Goal: Task Accomplishment & Management: Use online tool/utility

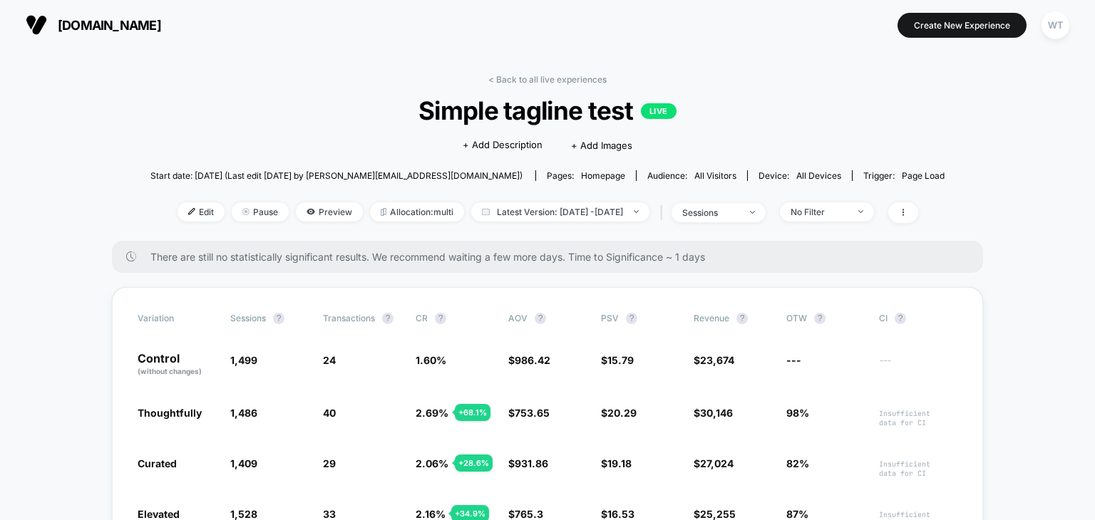
scroll to position [73, 0]
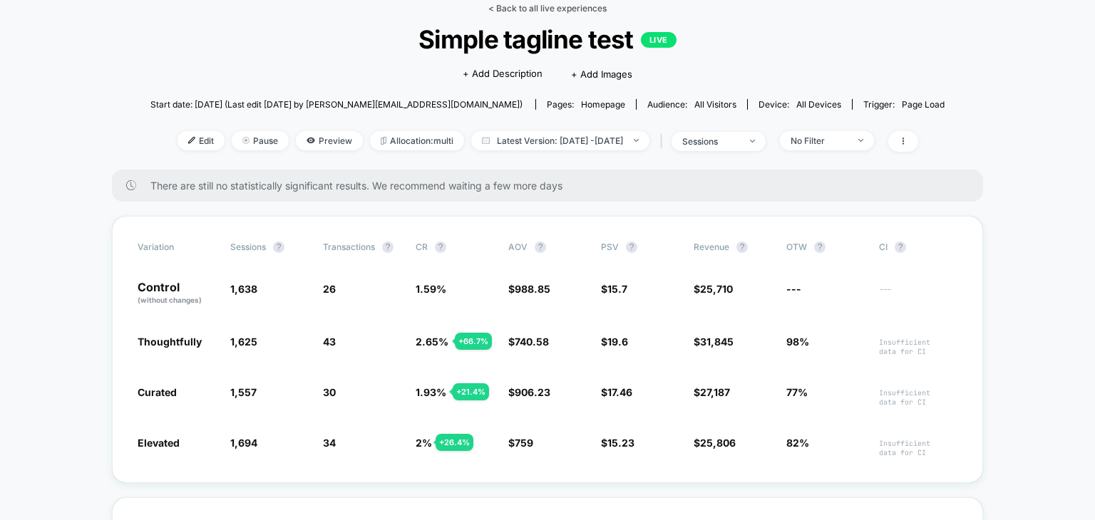
click at [555, 11] on link "< Back to all live experiences" at bounding box center [547, 8] width 118 height 11
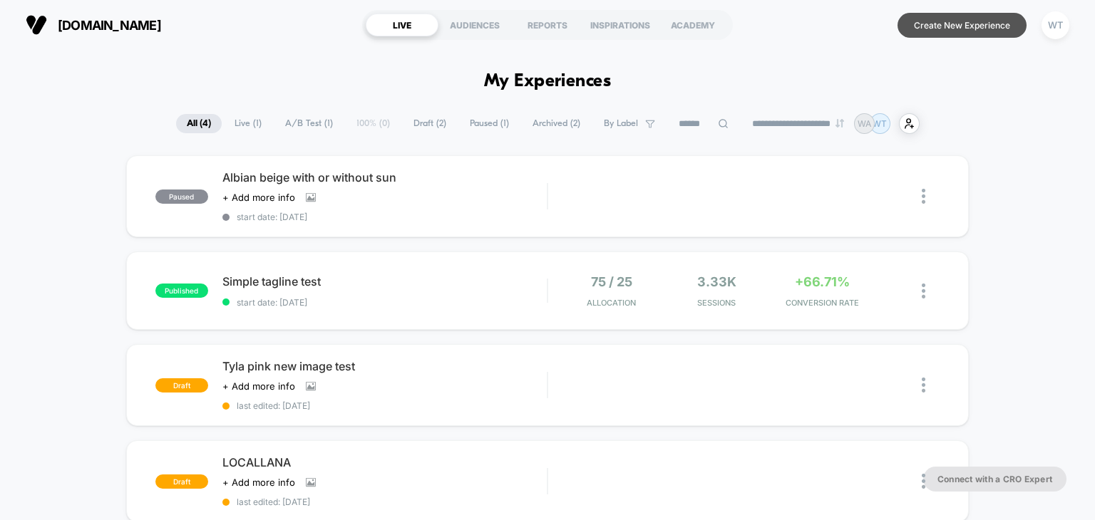
click at [942, 21] on button "Create New Experience" at bounding box center [961, 25] width 129 height 25
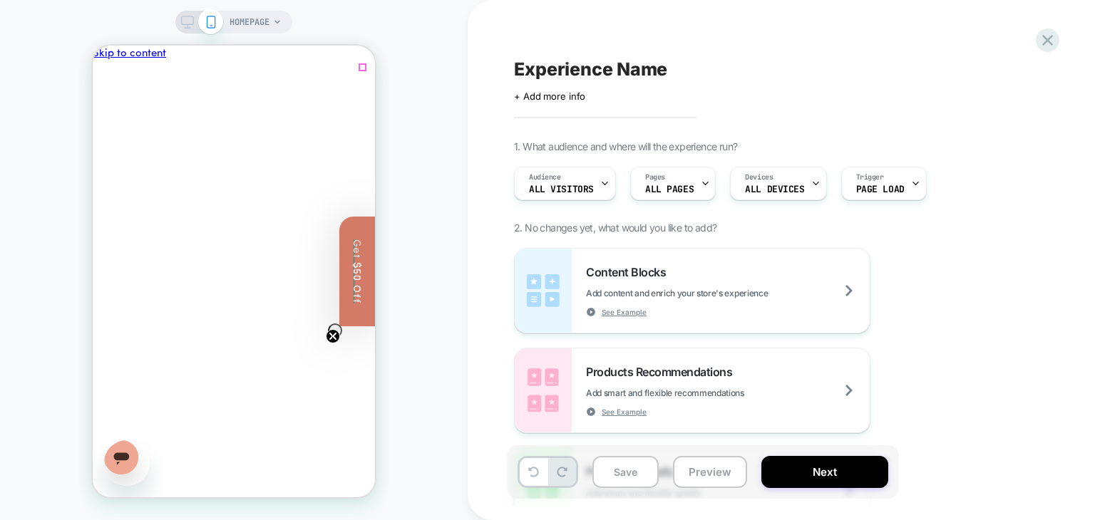
click at [145, 362] on icon "Close" at bounding box center [145, 362] width 0 height 0
click at [277, 19] on icon at bounding box center [277, 22] width 9 height 9
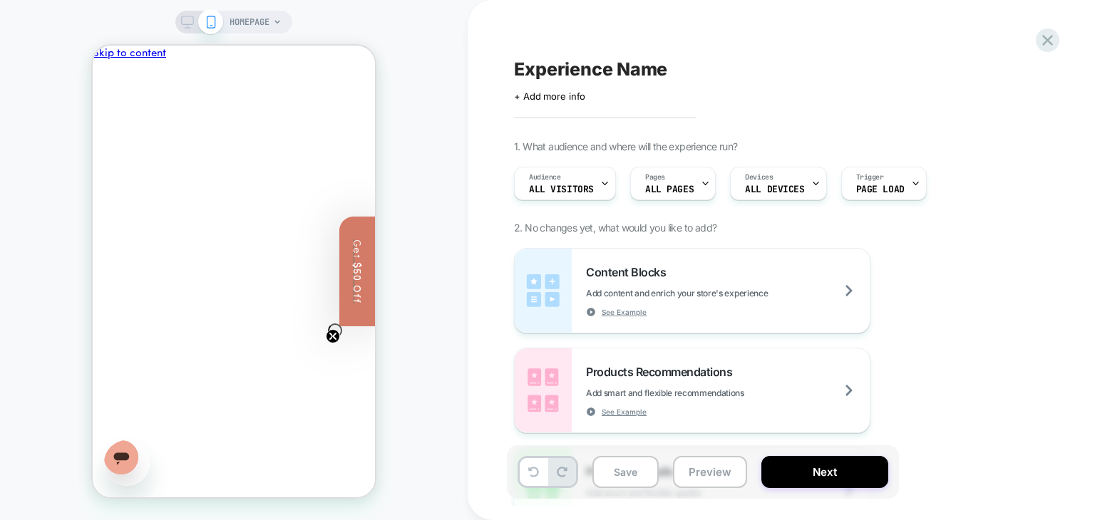
click at [257, 24] on span "HOMEPAGE" at bounding box center [250, 22] width 40 height 23
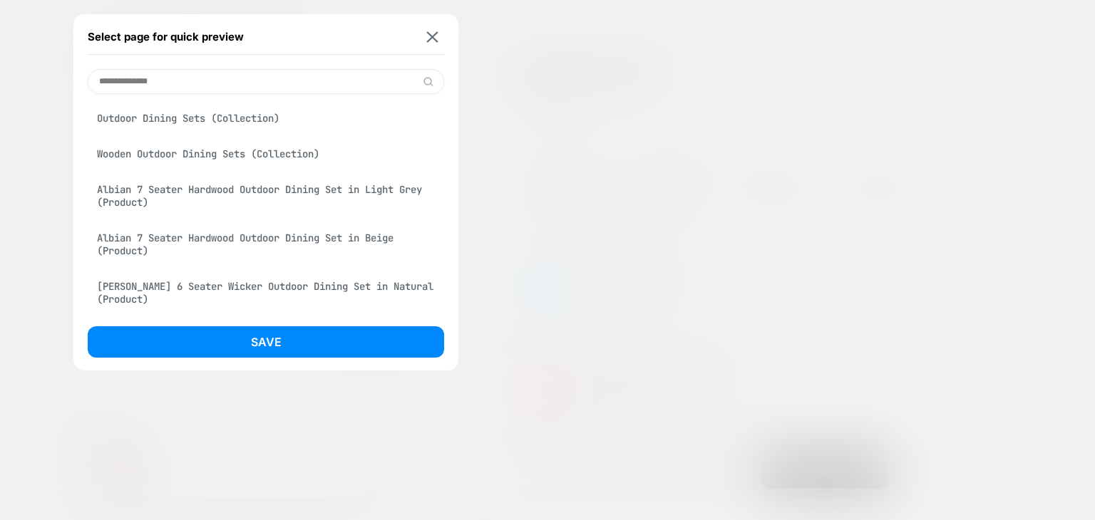
type input "**********"
click at [165, 118] on div "Outdoor Dining Sets (Collection)" at bounding box center [266, 118] width 356 height 27
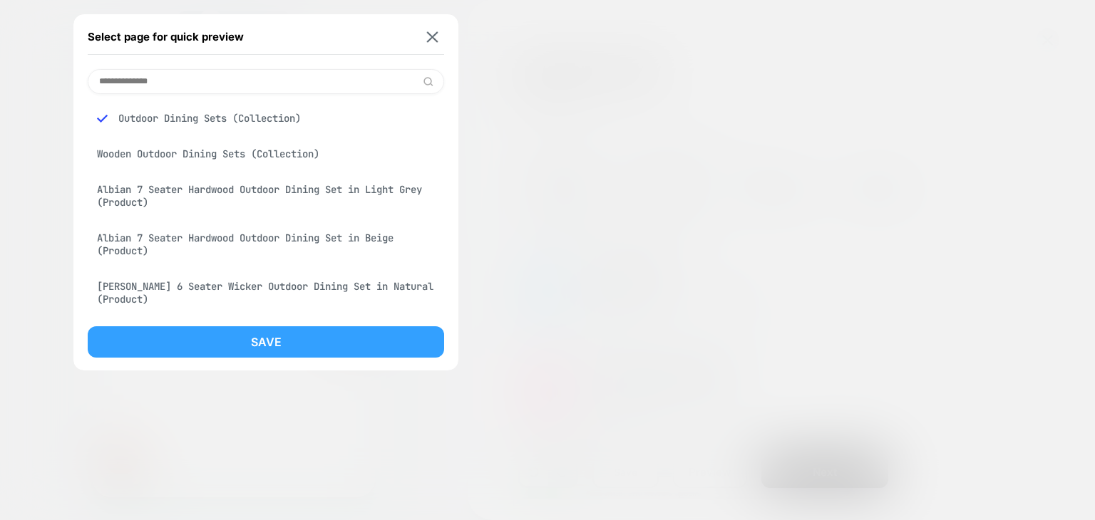
click at [252, 339] on button "Save" at bounding box center [266, 341] width 356 height 31
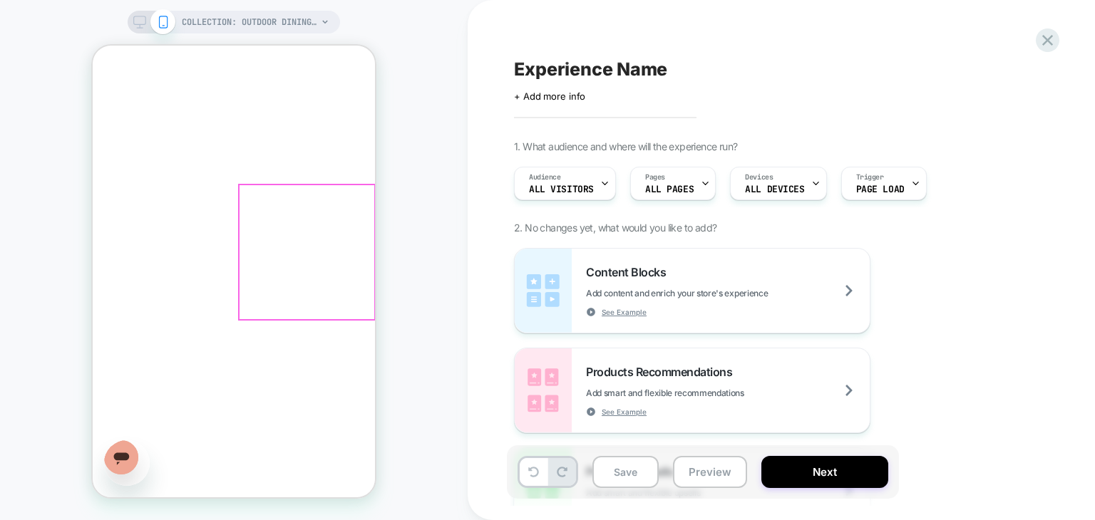
scroll to position [570, 0]
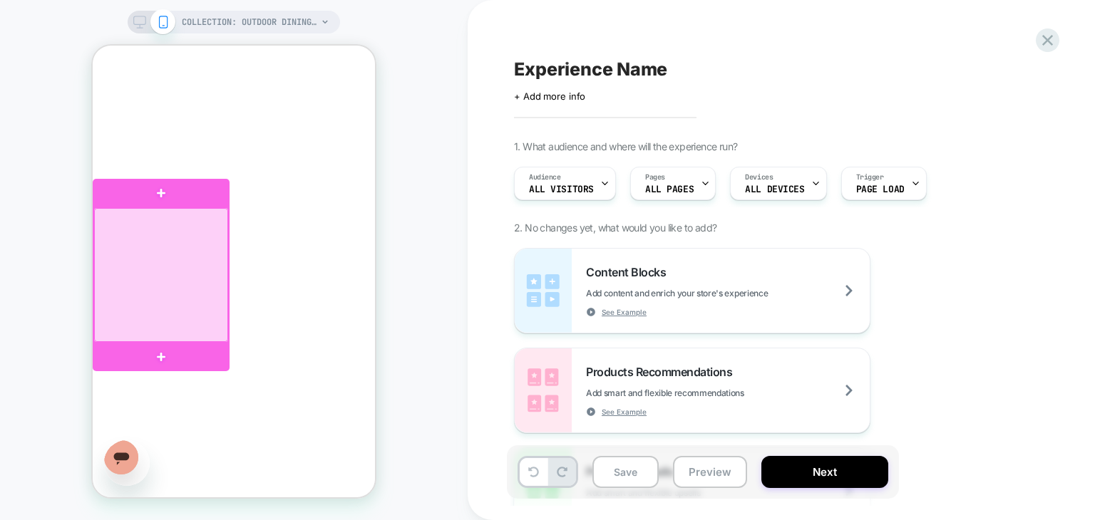
click at [161, 270] on div at bounding box center [161, 275] width 134 height 134
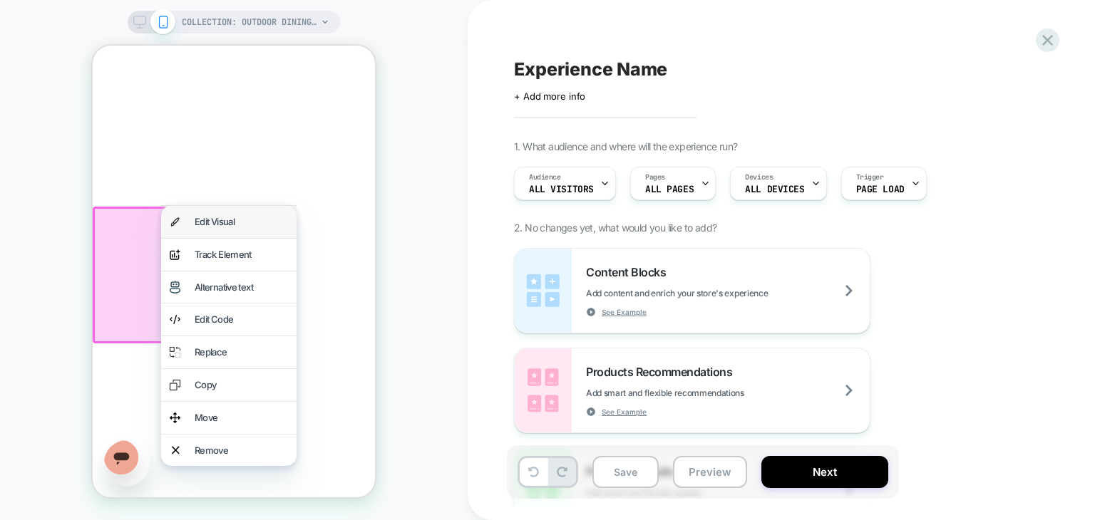
click at [190, 222] on div "Edit Visual" at bounding box center [228, 222] width 135 height 32
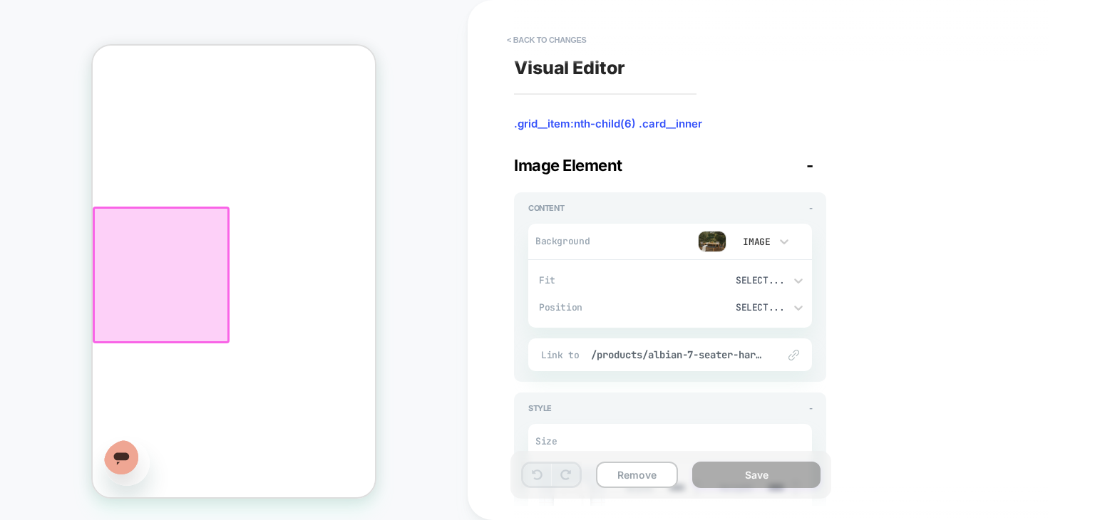
scroll to position [573, 0]
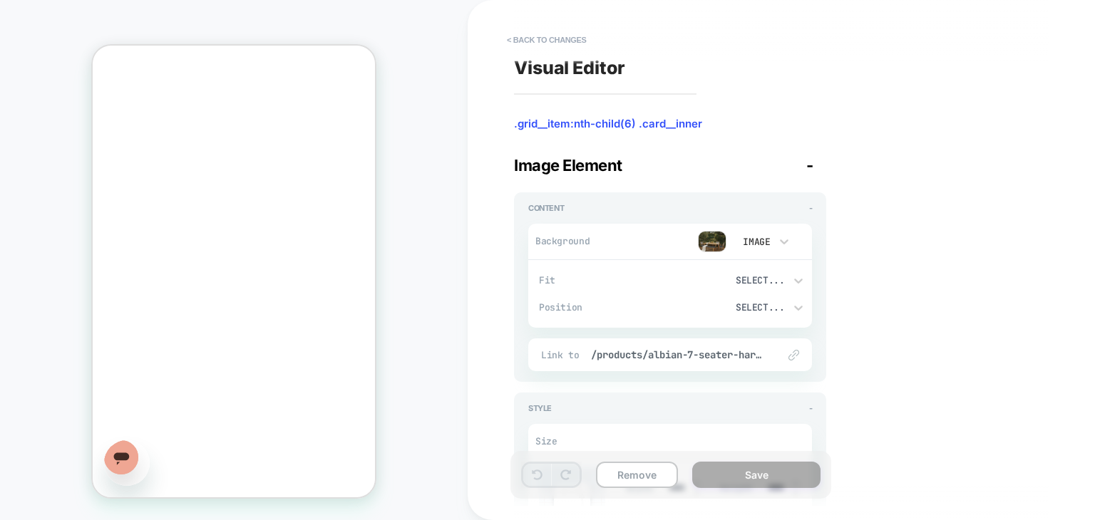
click at [775, 243] on div "Image" at bounding box center [755, 241] width 44 height 15
click at [746, 338] on div "Image" at bounding box center [762, 339] width 60 height 30
click at [711, 239] on img at bounding box center [712, 241] width 29 height 21
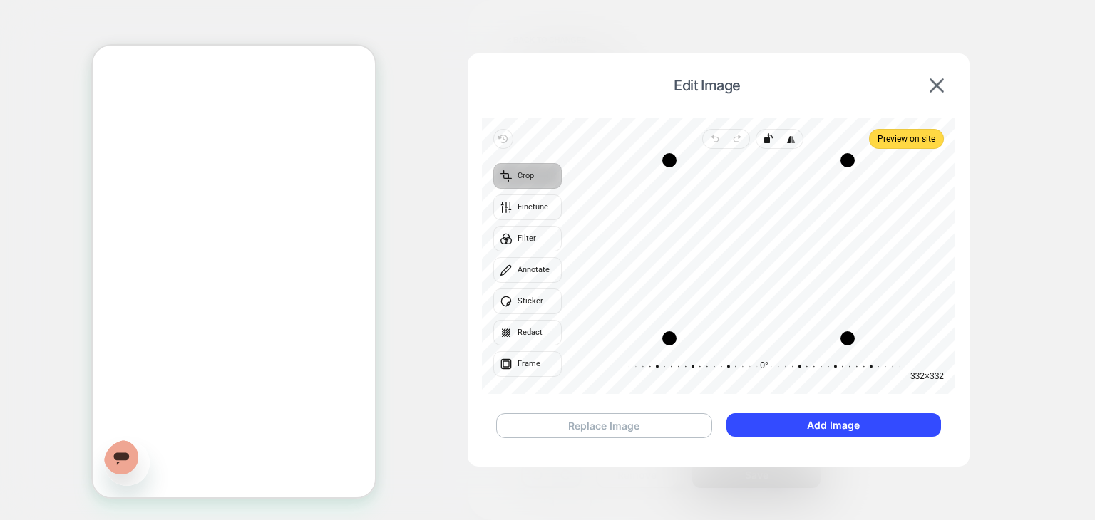
click at [596, 426] on button "Replace Image" at bounding box center [604, 425] width 216 height 25
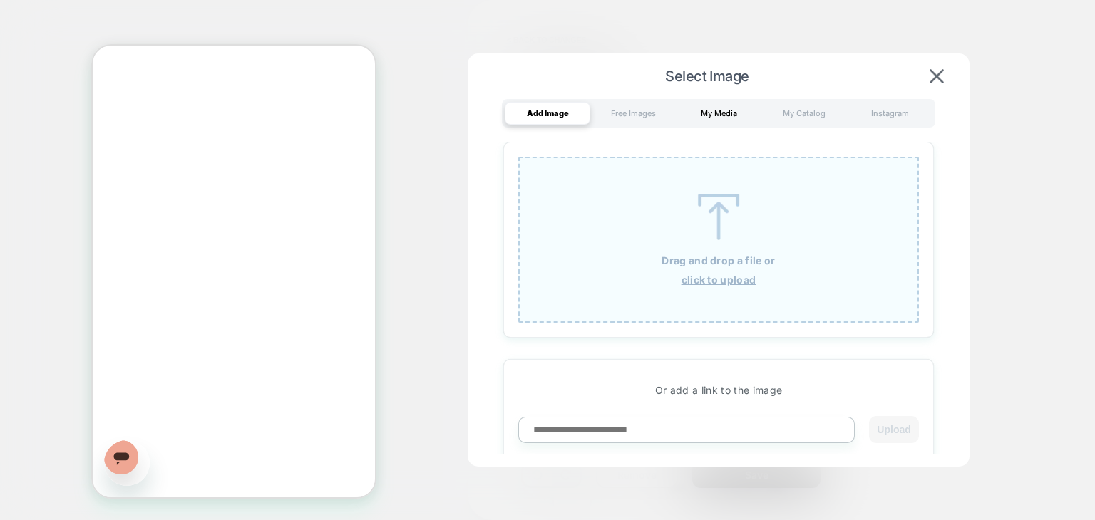
click at [707, 112] on div "My Media" at bounding box center [719, 113] width 86 height 23
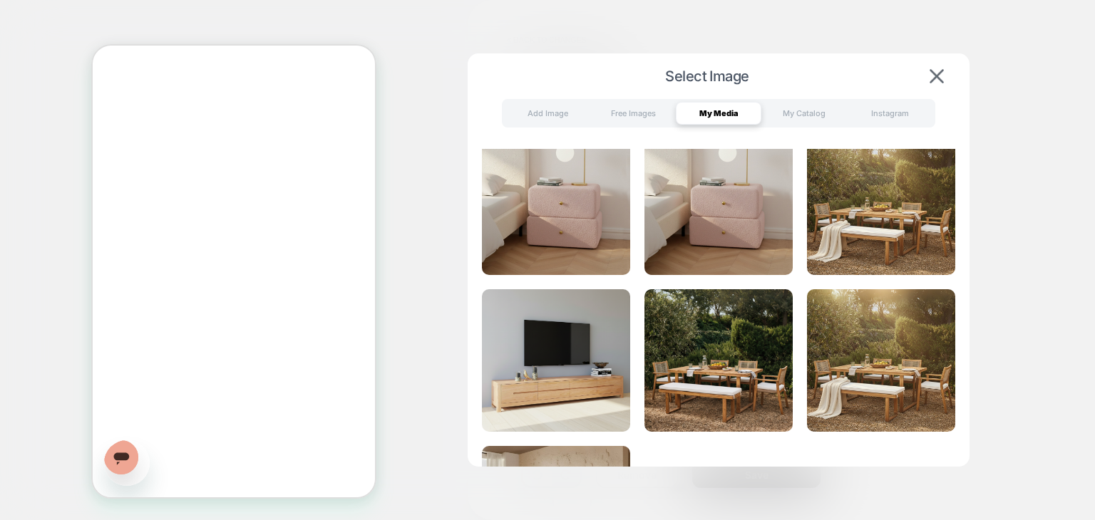
scroll to position [0, 0]
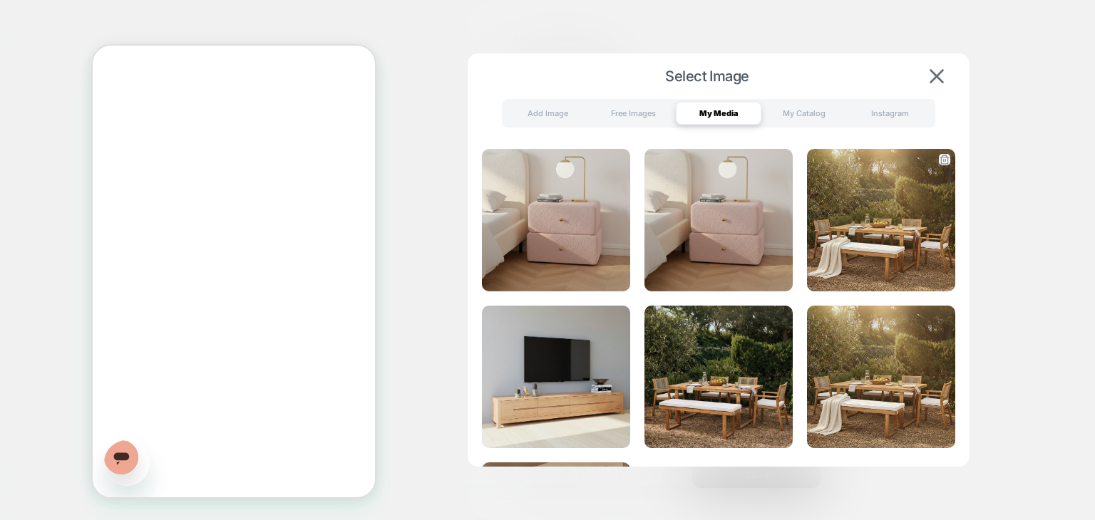
click at [880, 207] on img at bounding box center [881, 220] width 148 height 143
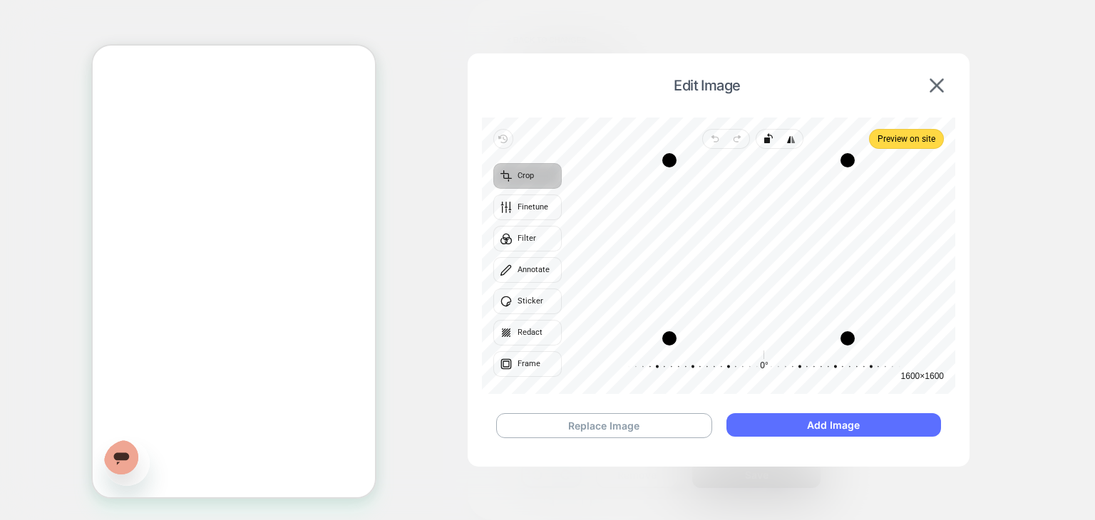
click at [802, 427] on button "Add Image" at bounding box center [833, 425] width 215 height 24
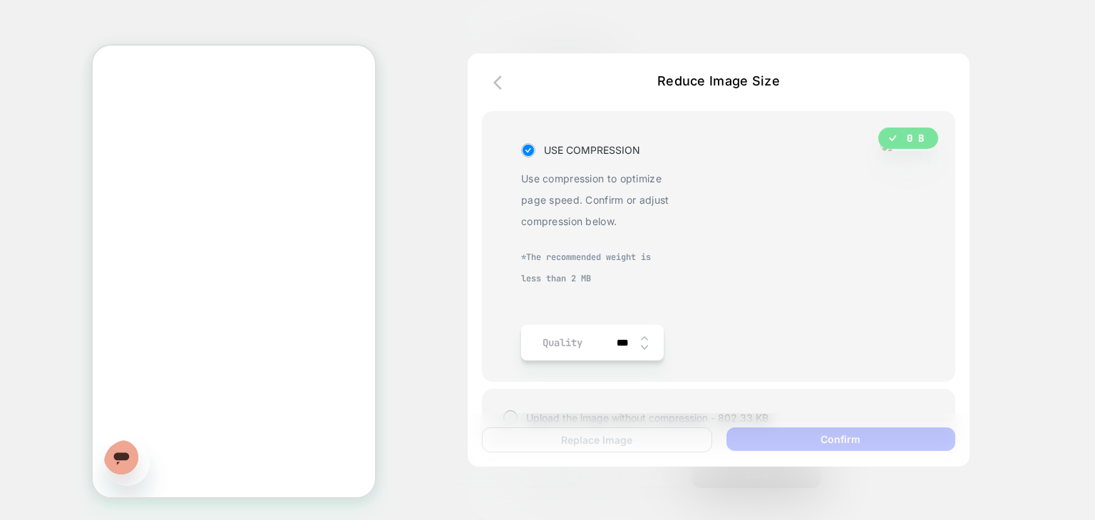
scroll to position [29, 0]
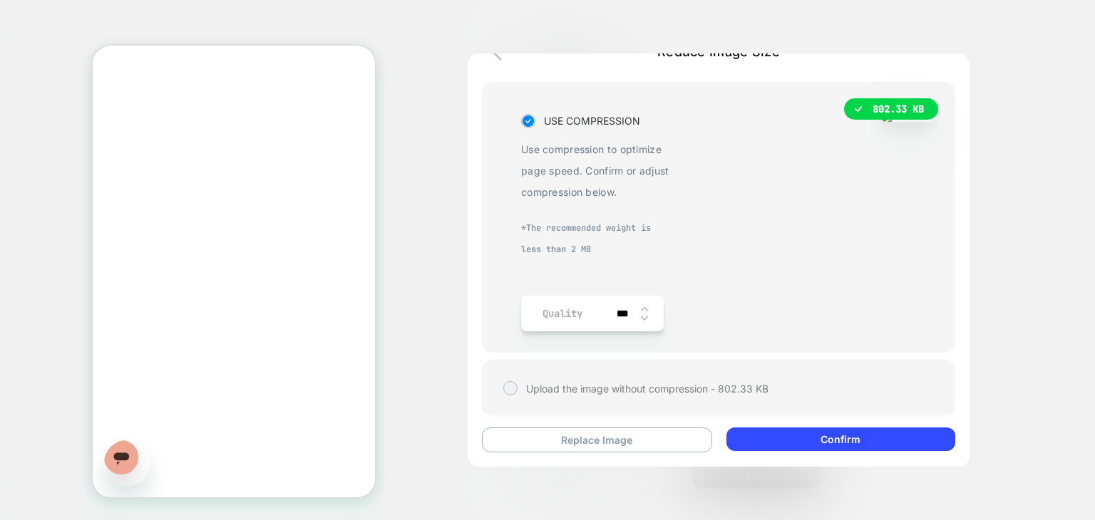
click at [580, 309] on label "Quality" at bounding box center [562, 313] width 40 height 21
click at [827, 445] on button "Confirm" at bounding box center [840, 440] width 229 height 24
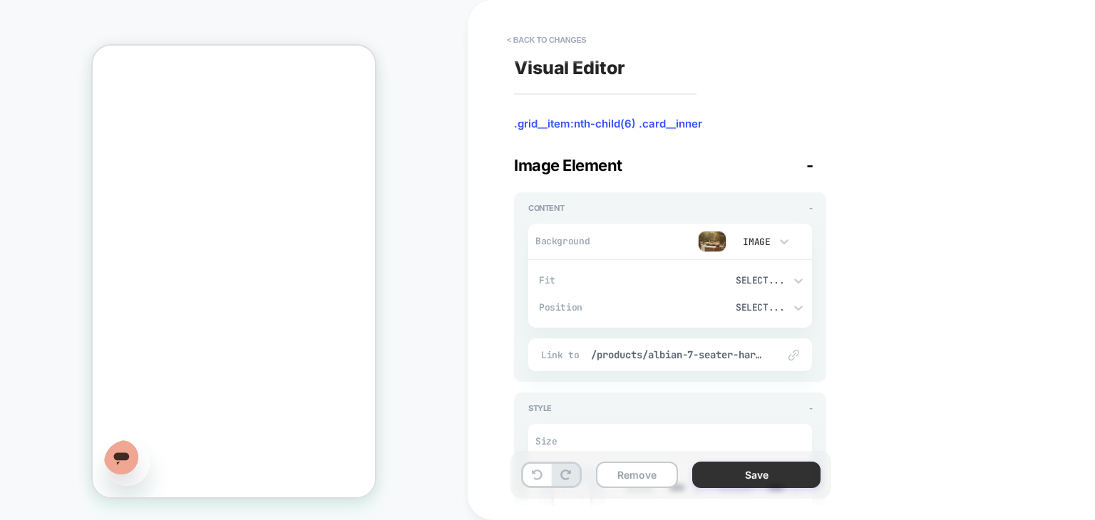
click at [761, 463] on button "Save" at bounding box center [756, 475] width 128 height 26
type textarea "*"
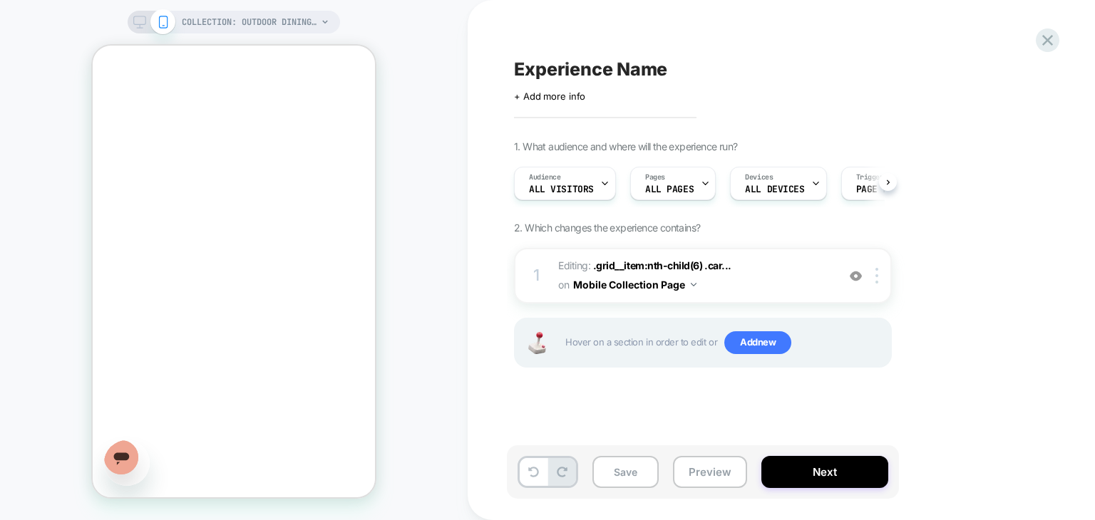
scroll to position [0, 0]
click at [623, 468] on button "Save" at bounding box center [625, 472] width 66 height 32
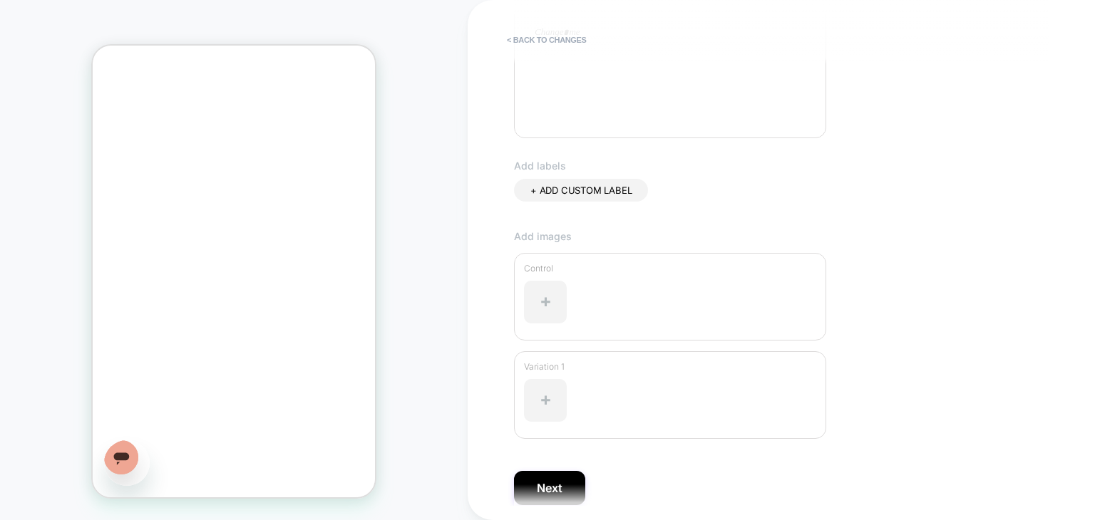
scroll to position [387, 0]
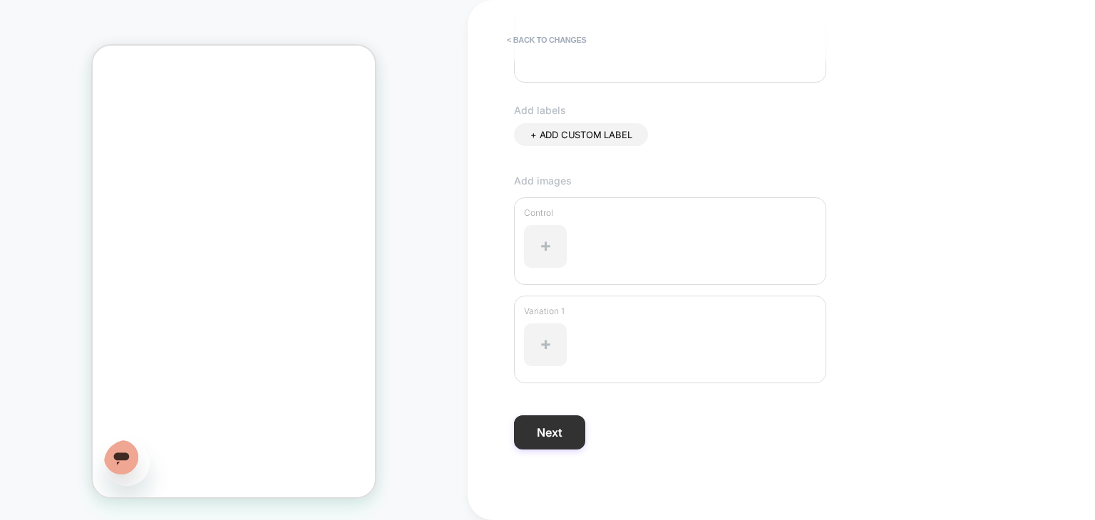
type input "**********"
click at [539, 435] on button "Next" at bounding box center [549, 433] width 71 height 34
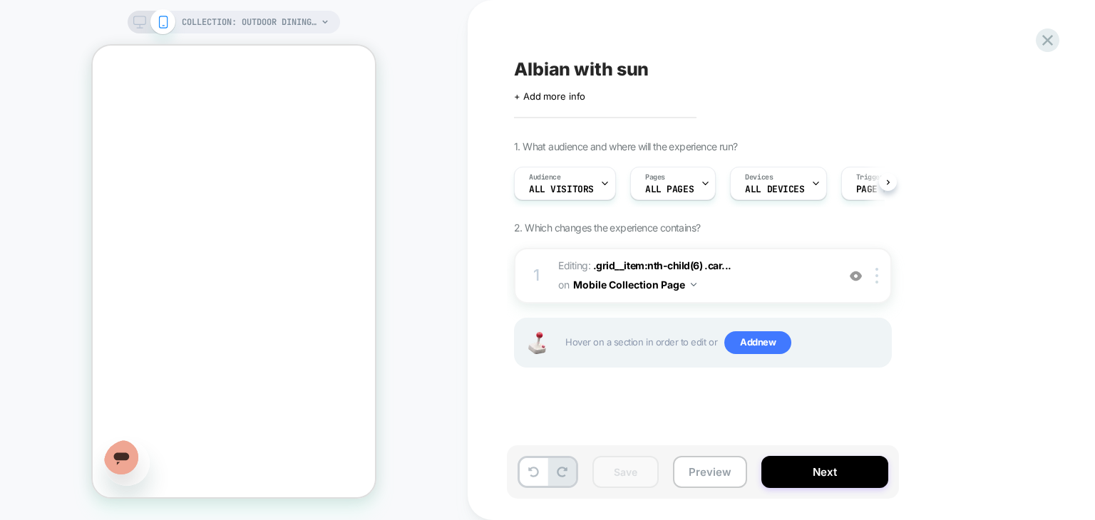
scroll to position [0, 0]
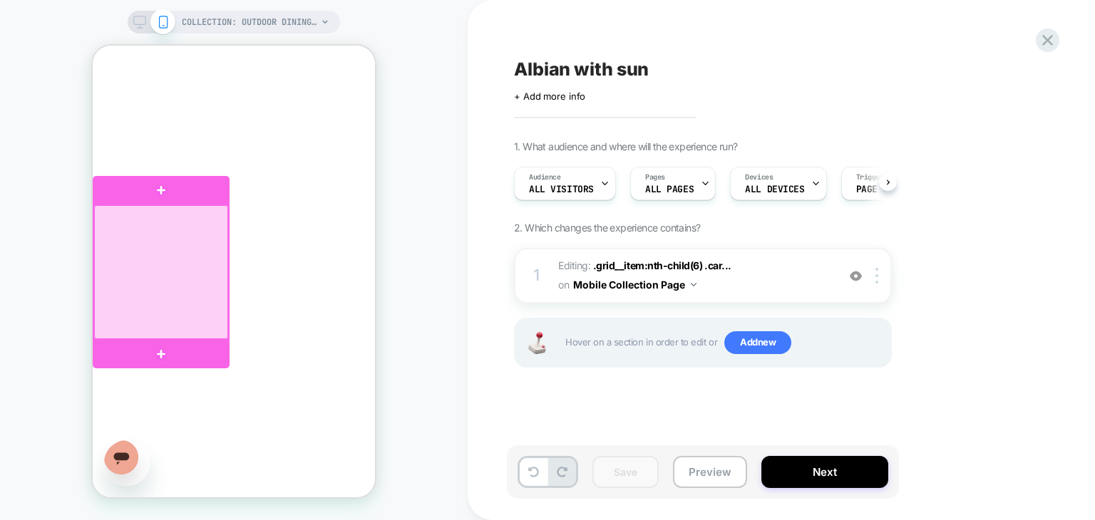
click at [150, 262] on div at bounding box center [161, 272] width 134 height 134
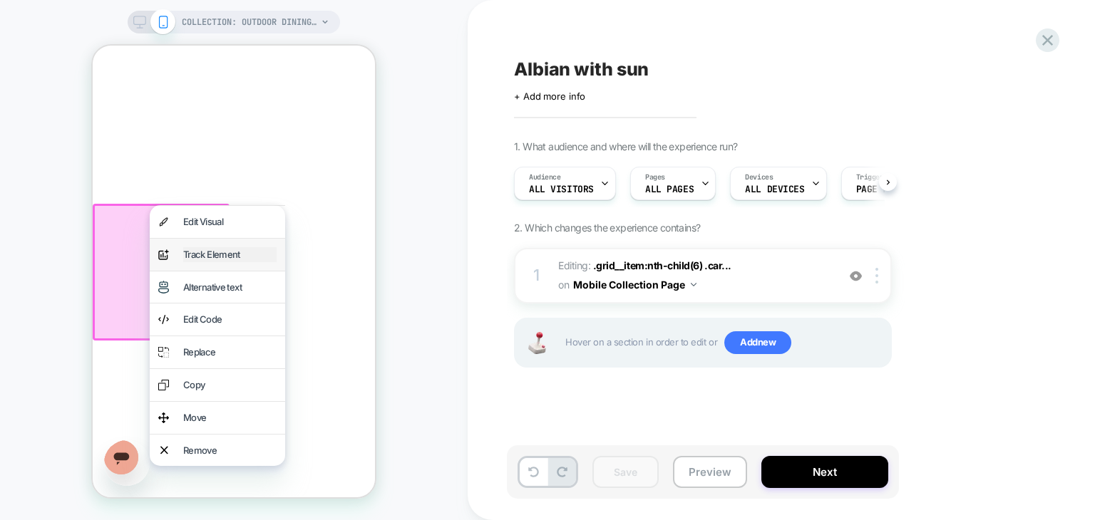
click at [190, 250] on div "Track Element" at bounding box center [229, 254] width 93 height 15
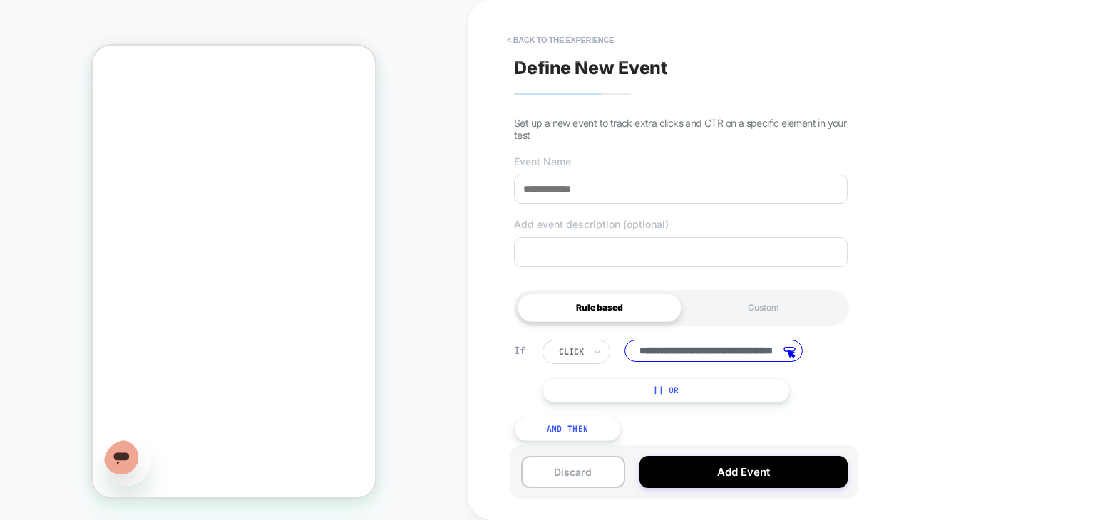
click at [657, 185] on input at bounding box center [681, 189] width 334 height 29
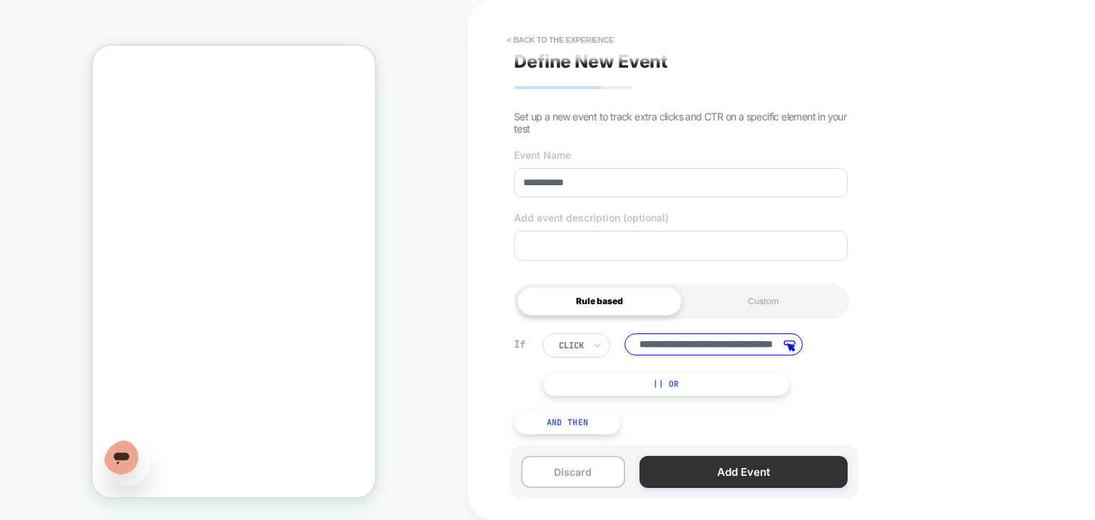
type input "**********"
click at [730, 468] on button "Add Event" at bounding box center [743, 472] width 208 height 32
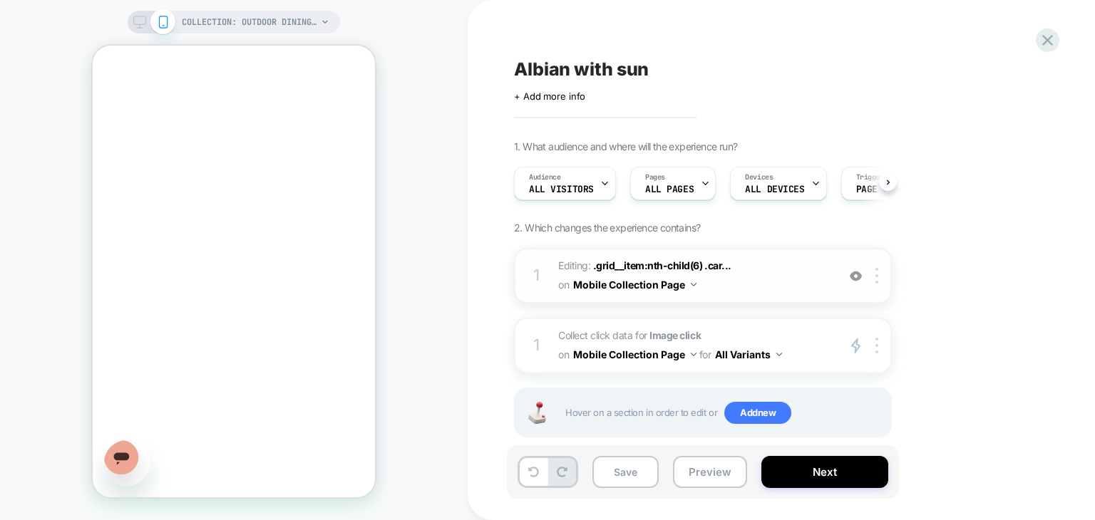
scroll to position [0, 0]
click at [877, 274] on img at bounding box center [876, 276] width 3 height 16
click at [910, 263] on div "1. What audience and where will the experience run? Audience All Visitors Pages…" at bounding box center [774, 306] width 520 height 333
click at [688, 351] on button "Mobile Collection Page" at bounding box center [634, 354] width 123 height 21
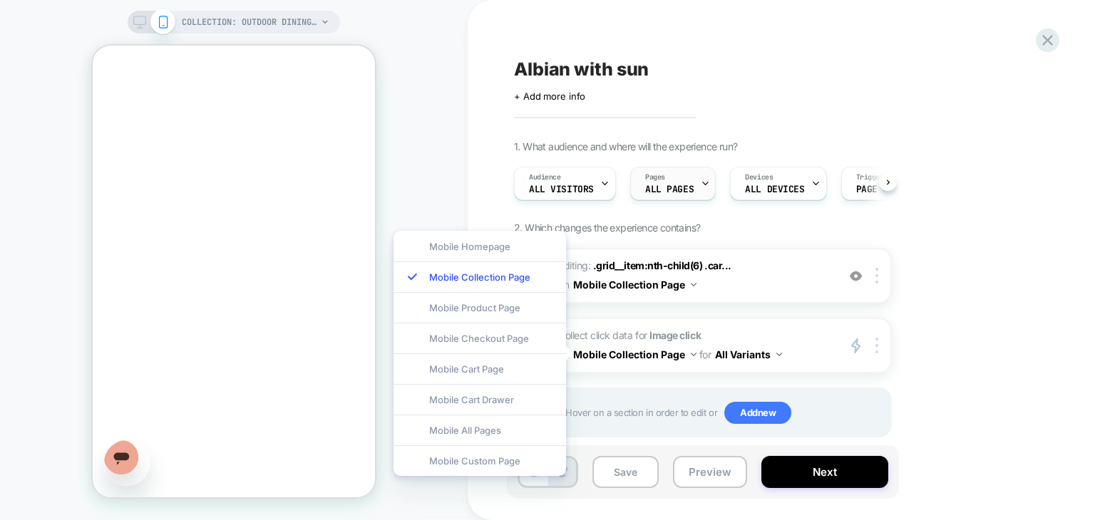
click at [696, 183] on div "Pages ALL PAGES" at bounding box center [669, 183] width 77 height 32
click at [674, 186] on span "ALL PAGES" at bounding box center [669, 190] width 48 height 10
click at [674, 186] on div "Audience All Visitors Pages ALL PAGES Devices ALL DEVICES Trigger Page Load" at bounding box center [696, 184] width 378 height 48
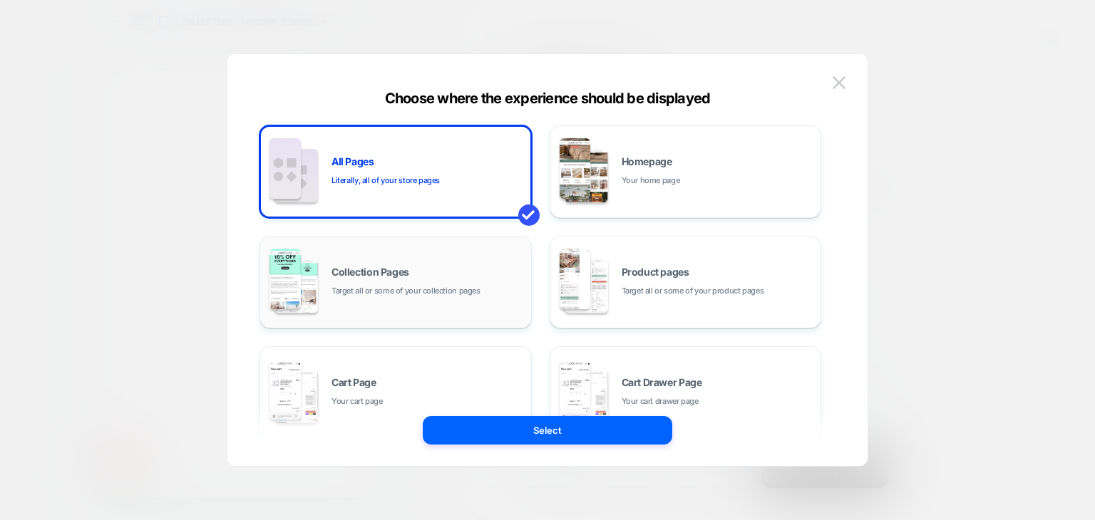
click at [444, 267] on div "Collection Pages Target all or some of your collection pages" at bounding box center [427, 282] width 192 height 31
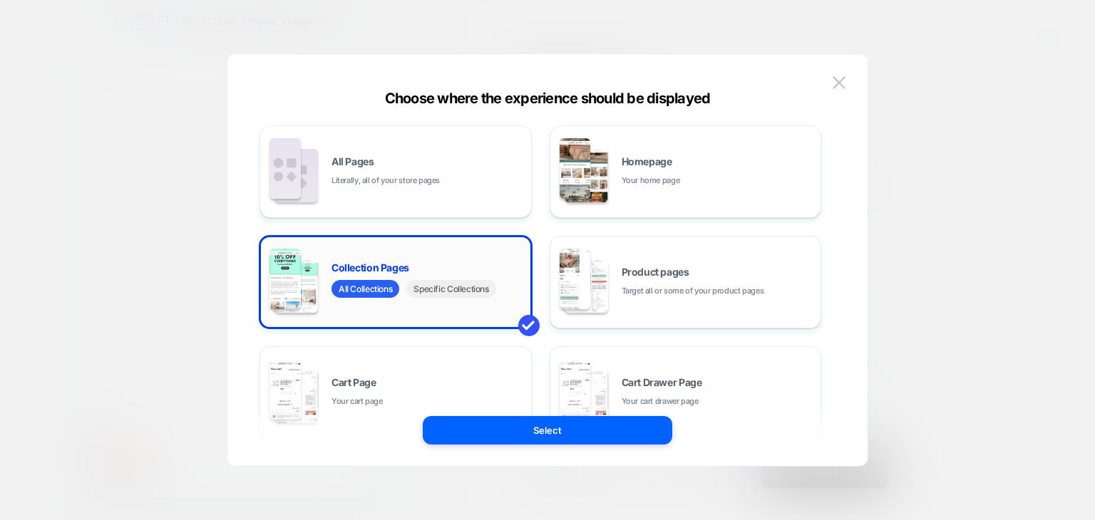
click at [445, 292] on span "Specific Collections" at bounding box center [450, 289] width 89 height 18
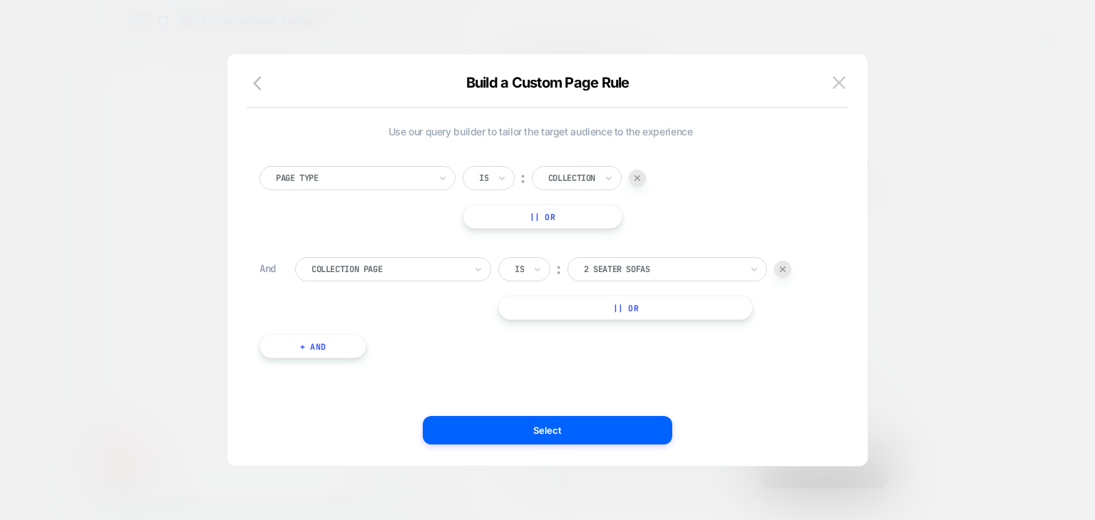
click at [648, 266] on div at bounding box center [662, 269] width 157 height 13
type input "**********"
click at [640, 300] on div "Outdoor Dining Sets" at bounding box center [674, 308] width 185 height 23
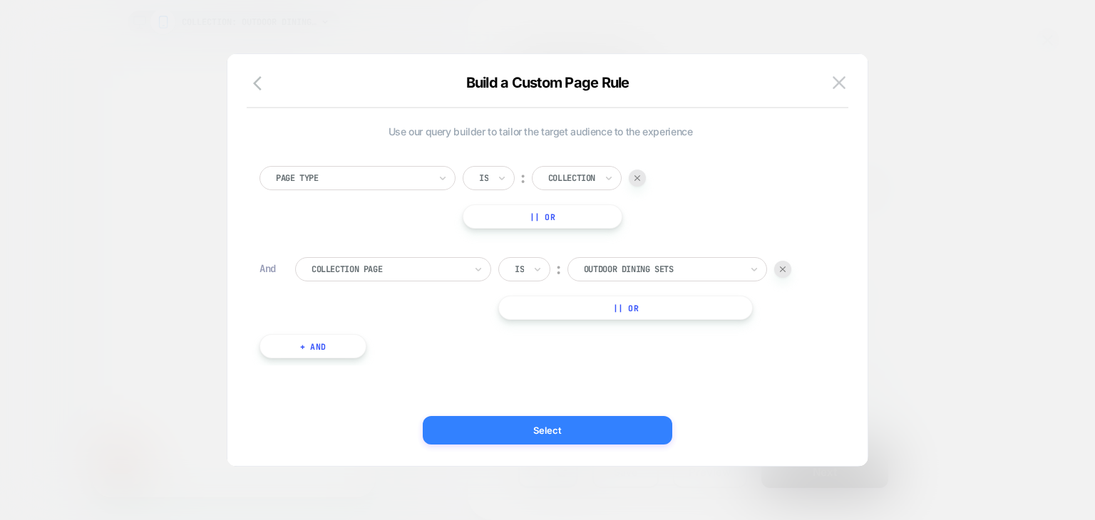
click at [535, 434] on button "Select" at bounding box center [547, 430] width 249 height 29
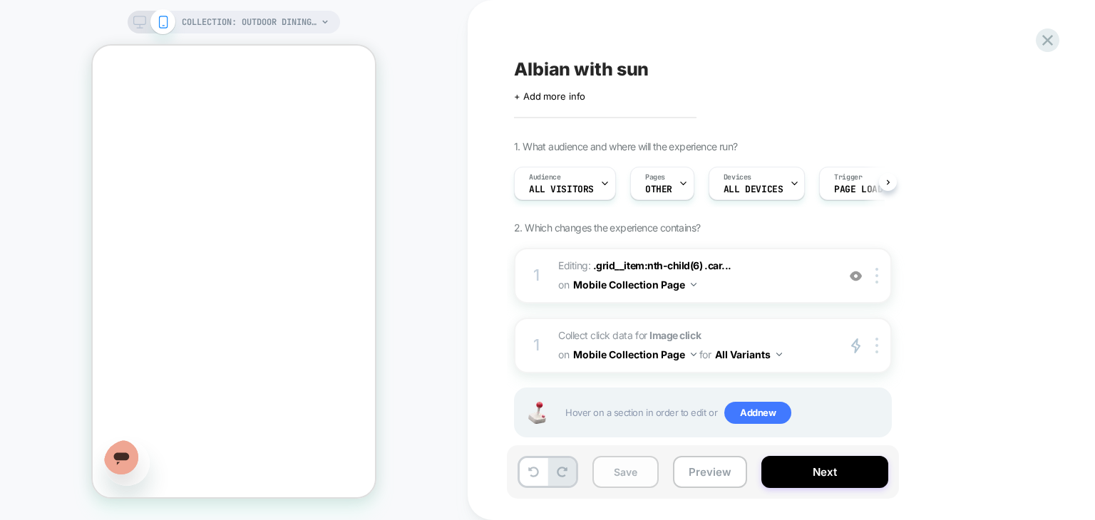
click at [623, 480] on button "Save" at bounding box center [625, 472] width 66 height 32
click at [820, 468] on button "Next" at bounding box center [824, 472] width 127 height 32
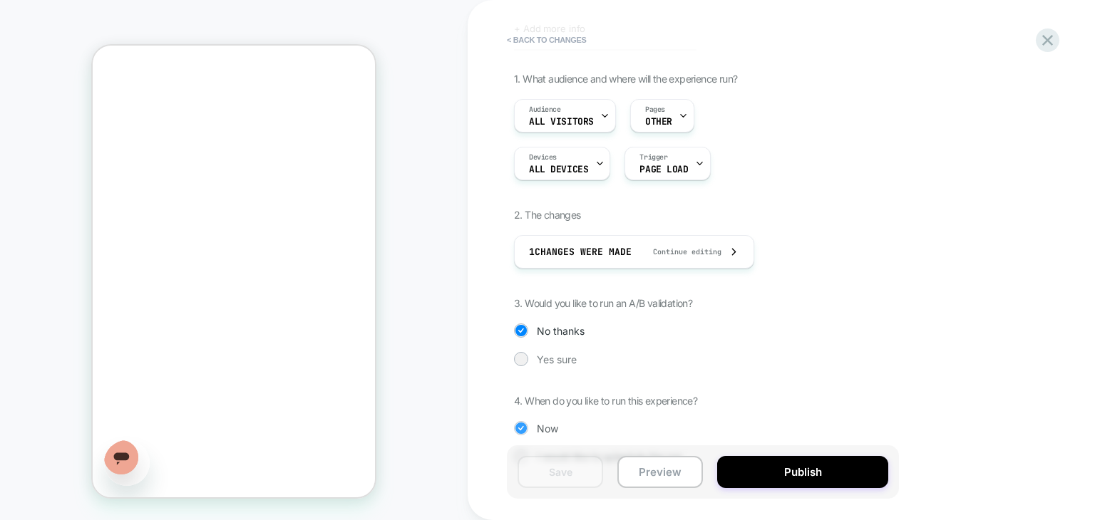
scroll to position [103, 0]
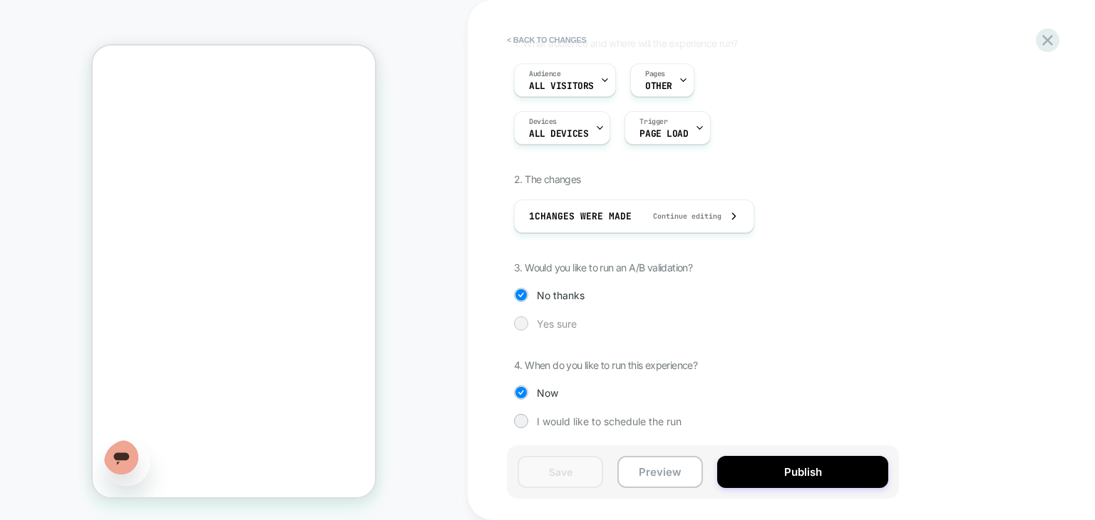
click at [522, 321] on div at bounding box center [520, 323] width 11 height 11
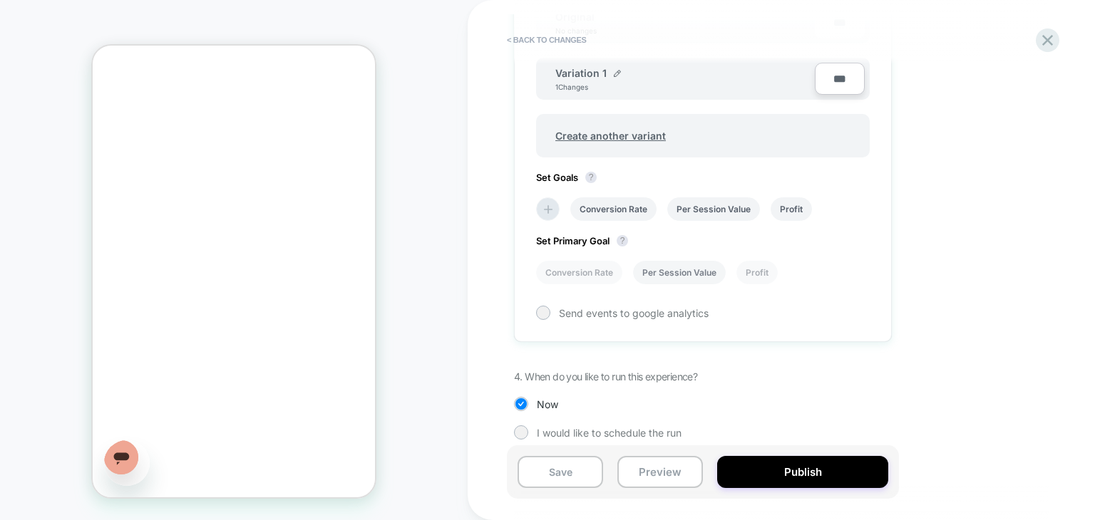
scroll to position [504, 0]
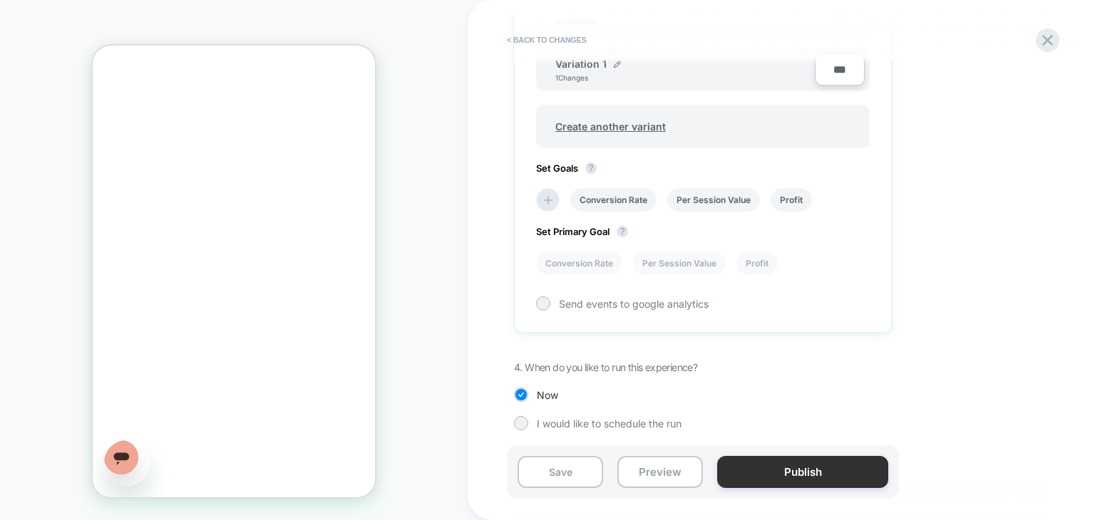
click at [796, 470] on button "Publish" at bounding box center [802, 472] width 171 height 32
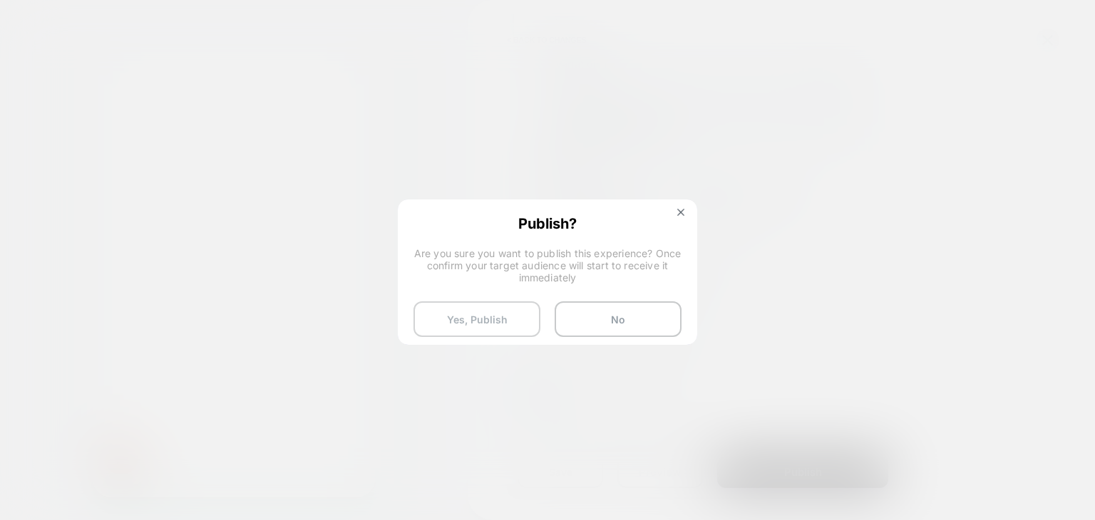
click at [468, 319] on button "Yes, Publish" at bounding box center [476, 319] width 127 height 36
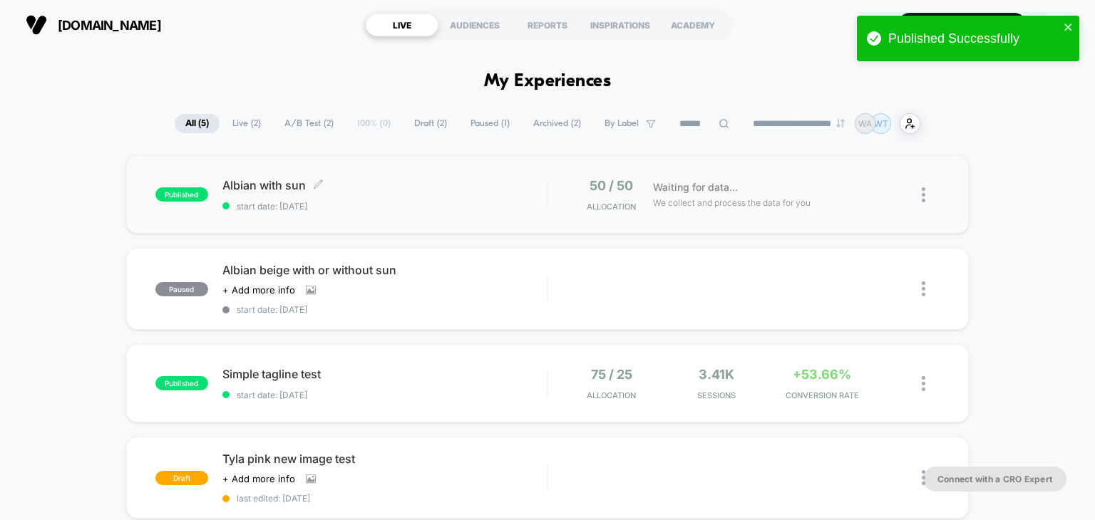
click at [238, 181] on span "Albian with sun Click to edit experience details" at bounding box center [384, 185] width 325 height 14
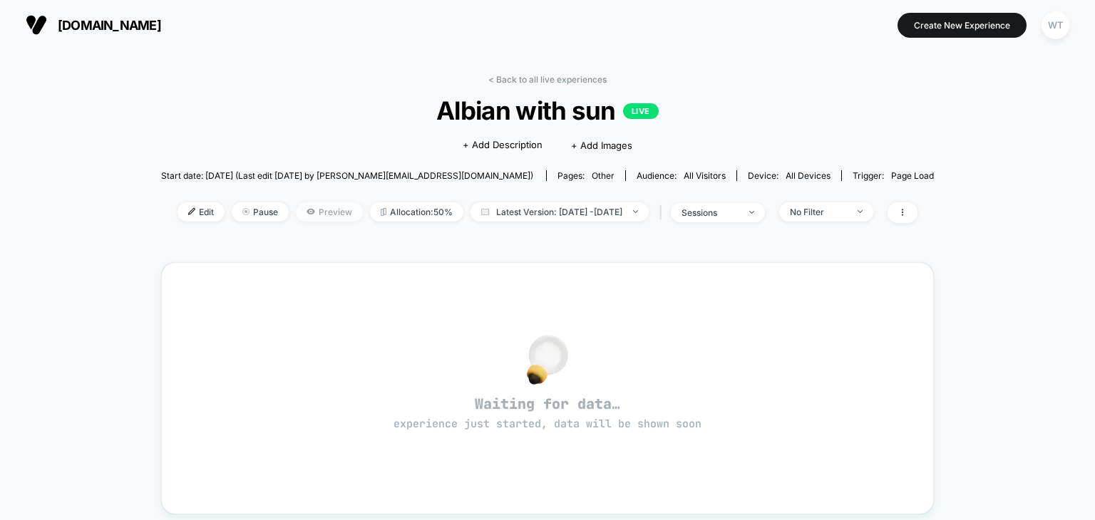
click at [306, 210] on span "Preview" at bounding box center [329, 211] width 67 height 19
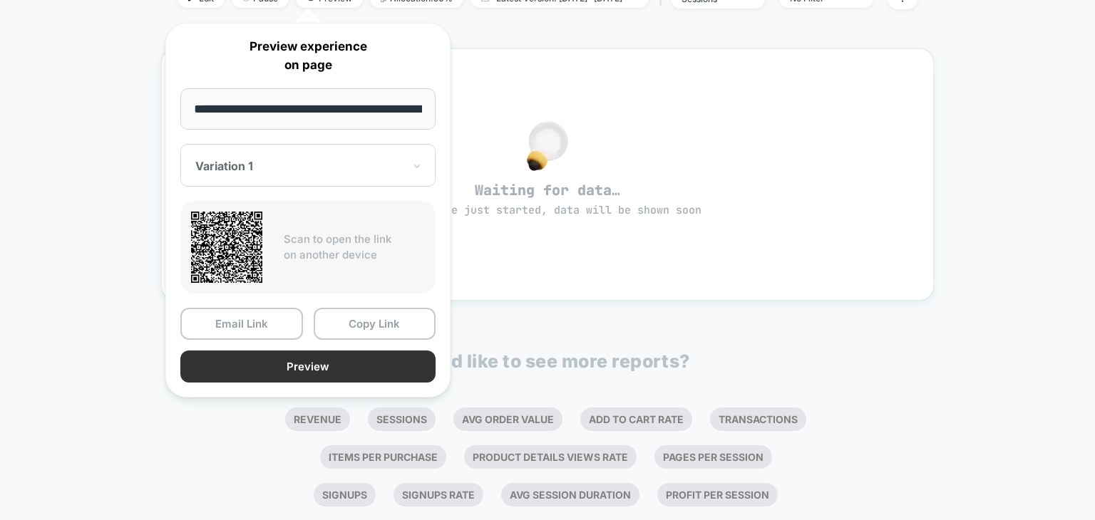
click at [268, 367] on button "Preview" at bounding box center [307, 367] width 255 height 32
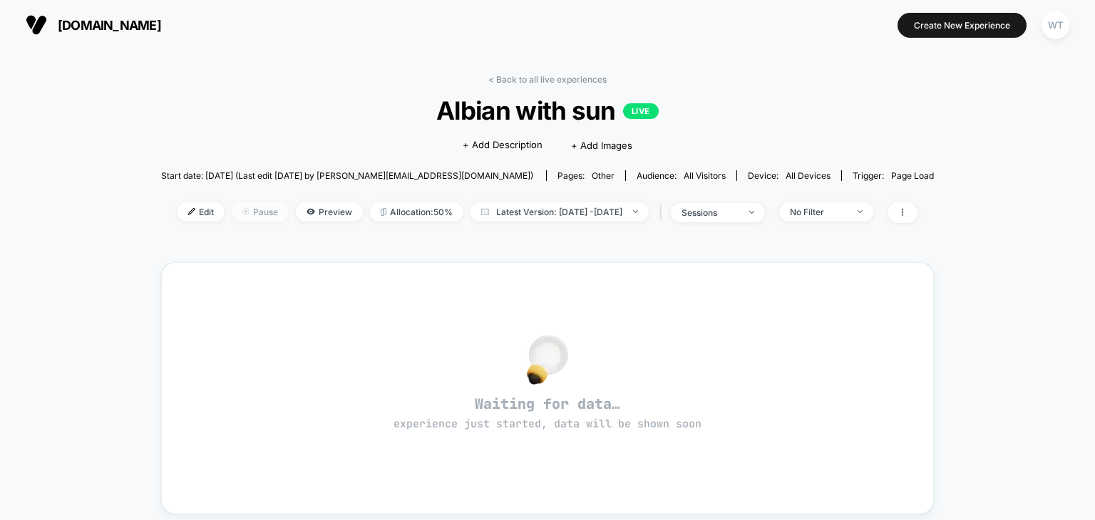
click at [254, 212] on span "Pause" at bounding box center [260, 211] width 57 height 19
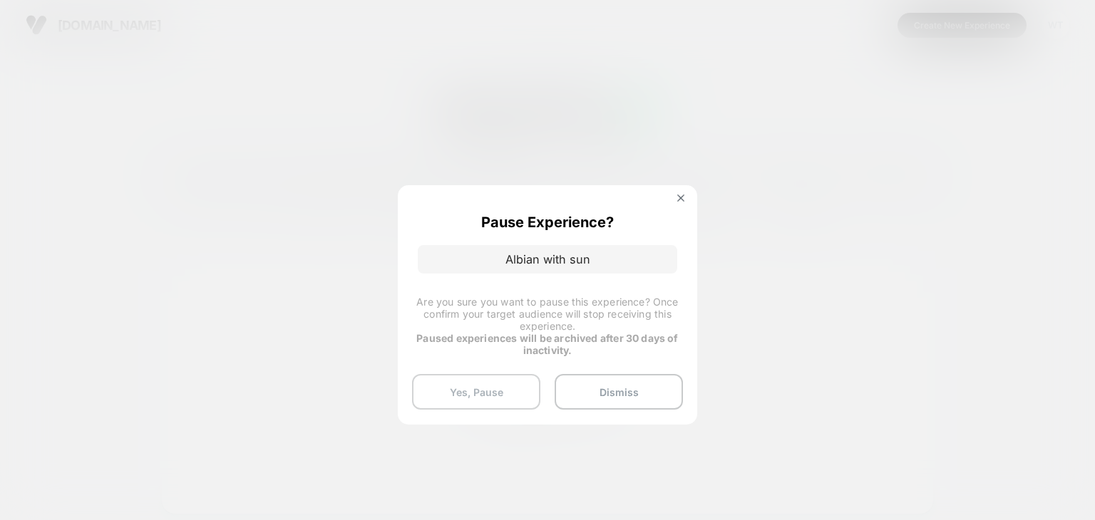
click at [480, 388] on button "Yes, Pause" at bounding box center [476, 392] width 128 height 36
